Goal: Task Accomplishment & Management: Use online tool/utility

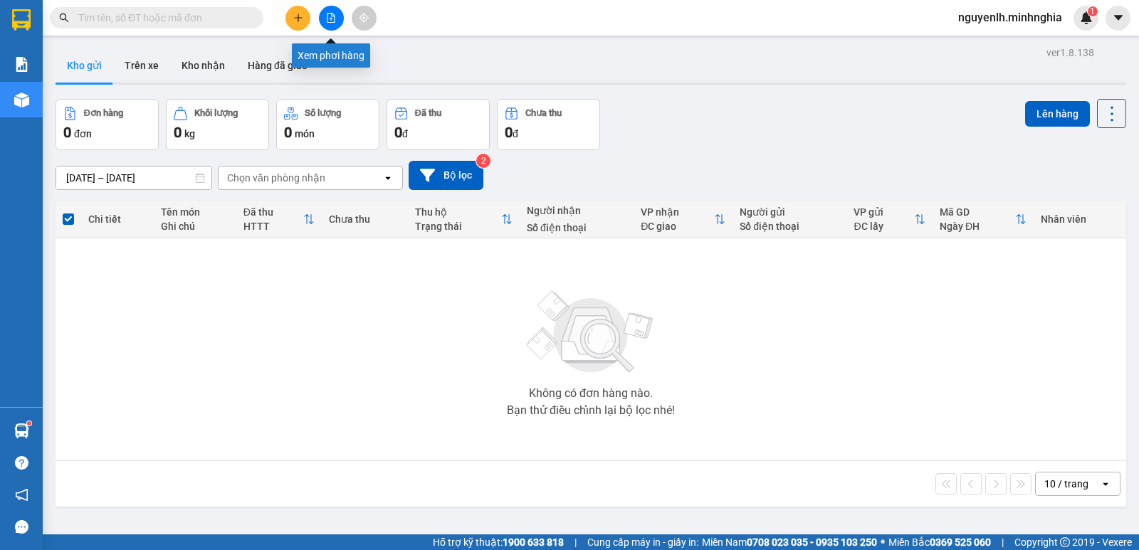
click at [331, 16] on icon "file-add" at bounding box center [331, 18] width 10 height 10
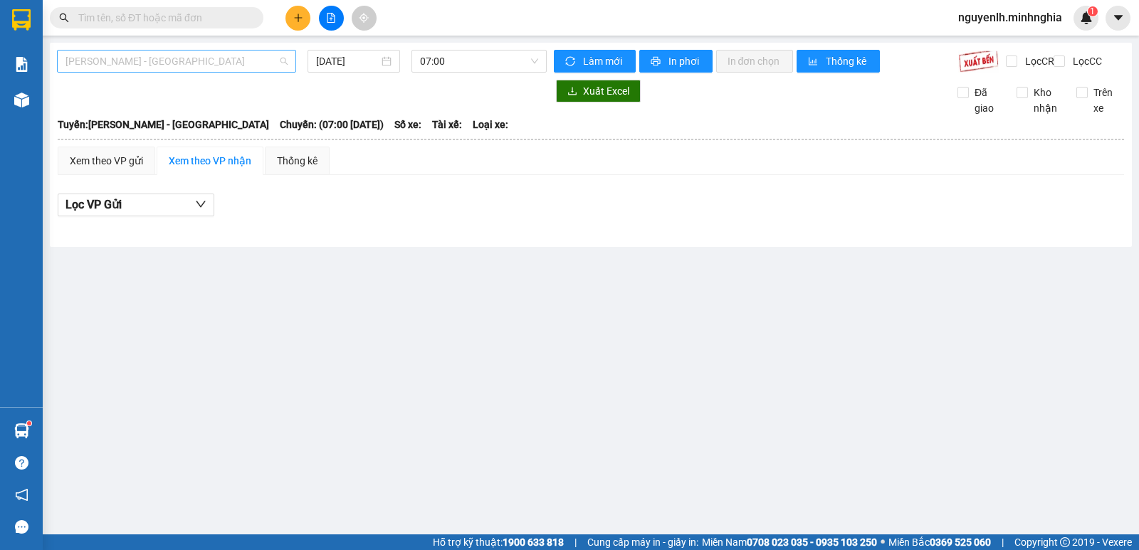
click at [201, 68] on span "[PERSON_NAME] - [GEOGRAPHIC_DATA]" at bounding box center [177, 61] width 222 height 21
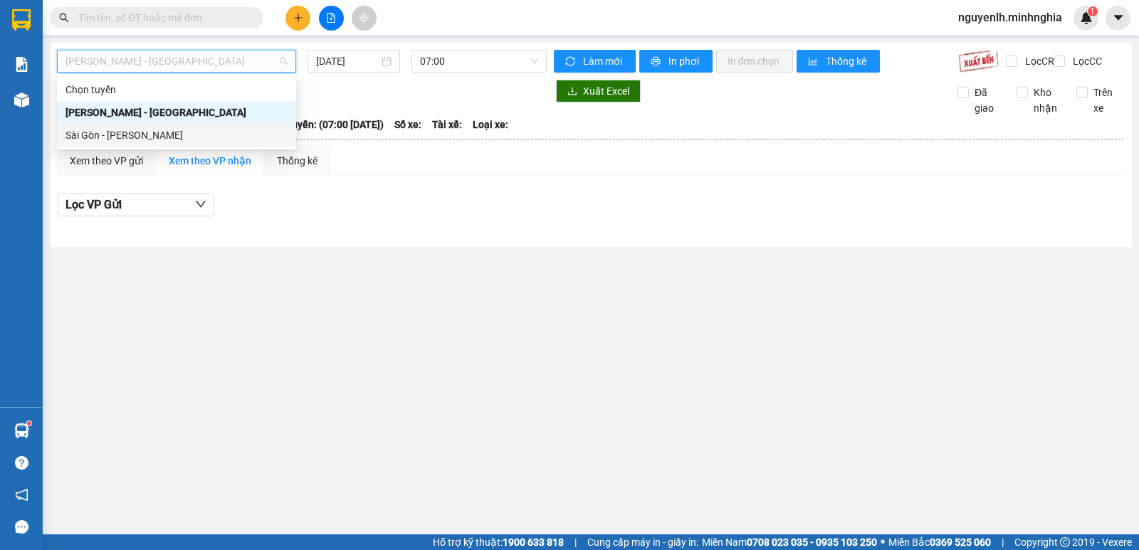
click at [88, 139] on div "Sài Gòn - [PERSON_NAME]" at bounding box center [177, 135] width 222 height 16
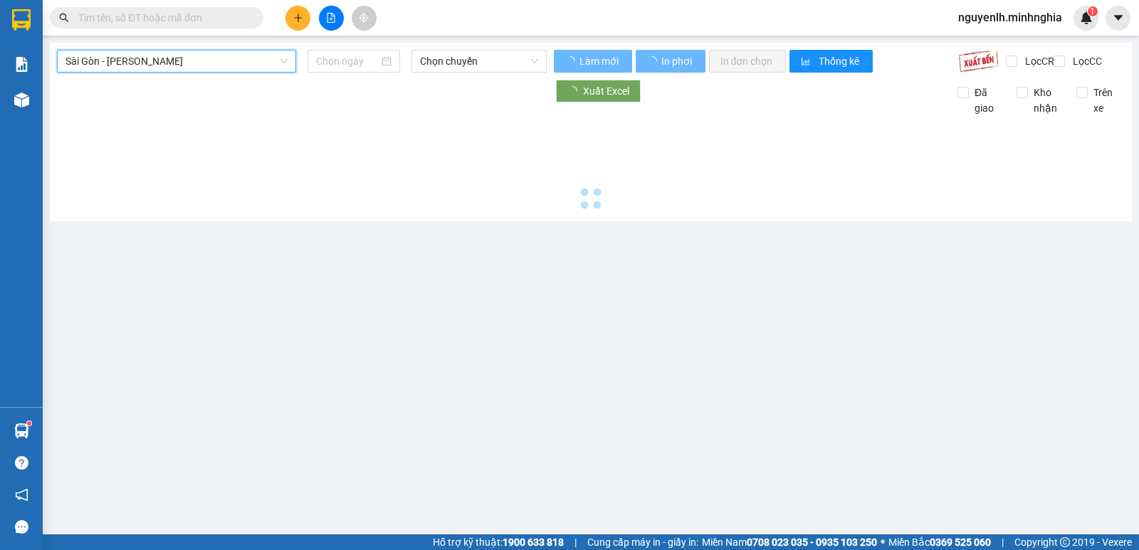
type input "[DATE]"
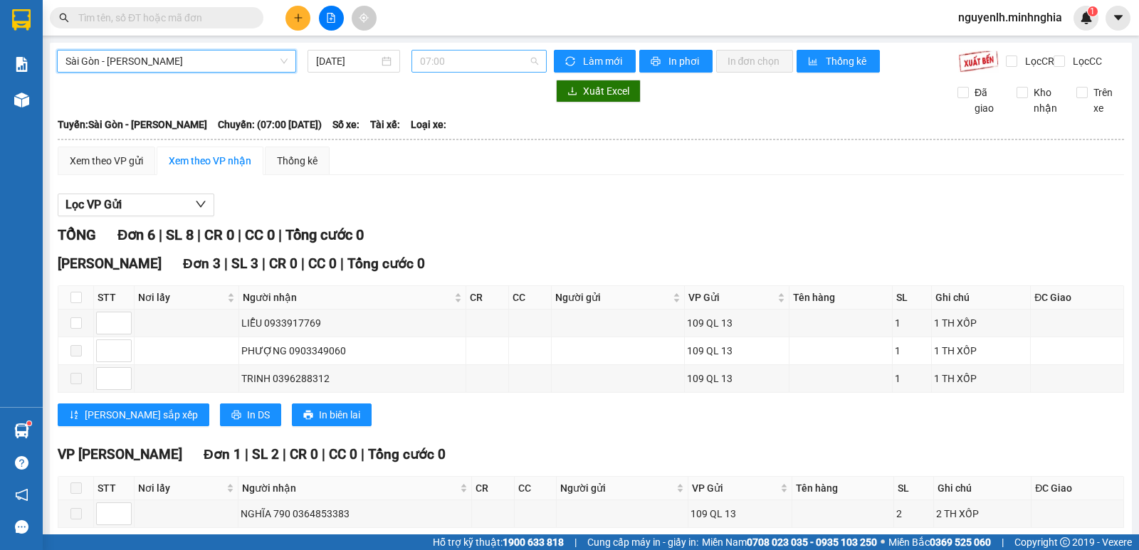
click at [452, 65] on span "07:00" at bounding box center [478, 61] width 117 height 21
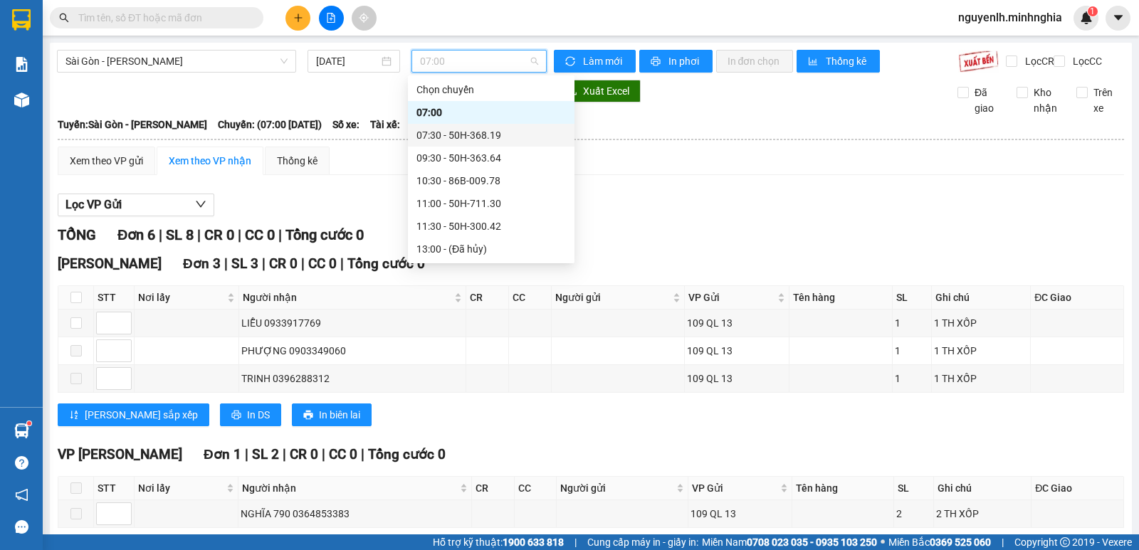
click at [437, 132] on div "07:30 - 50H-368.19" at bounding box center [492, 135] width 150 height 16
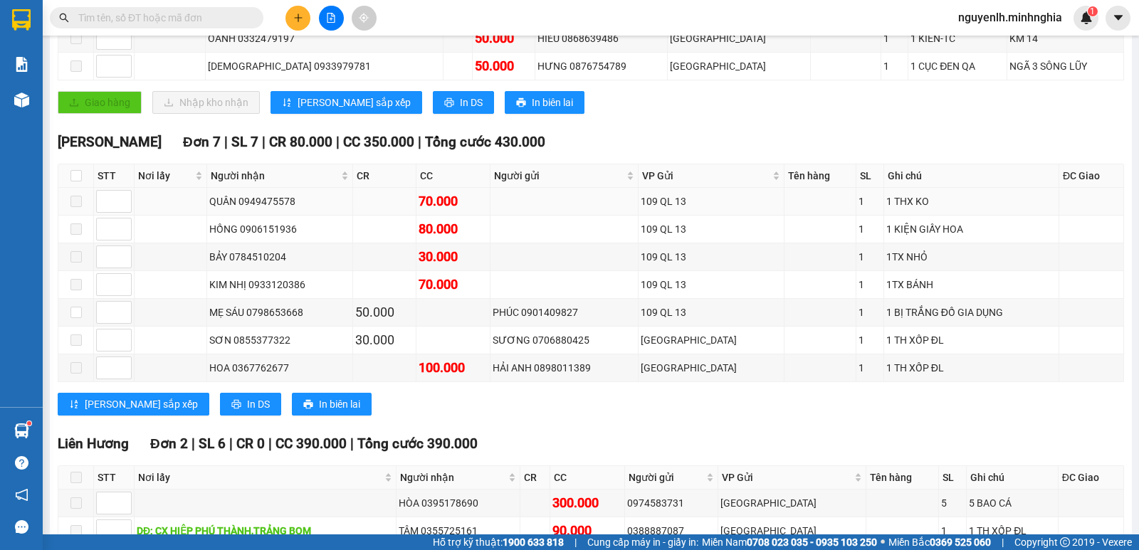
scroll to position [427, 0]
